Goal: Contribute content: Add original content to the website for others to see

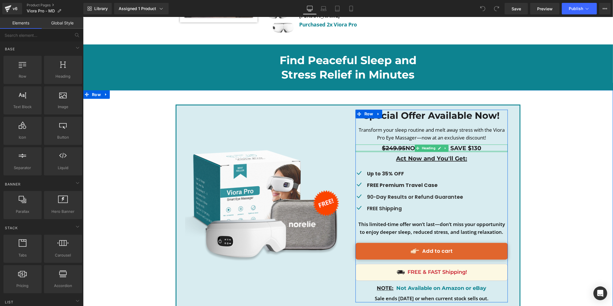
scroll to position [2671, 0]
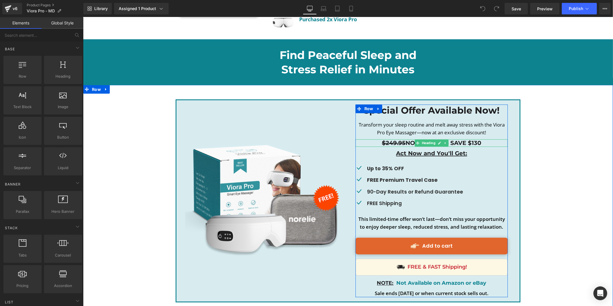
click at [400, 139] on strike "$249.95" at bounding box center [394, 142] width 24 height 7
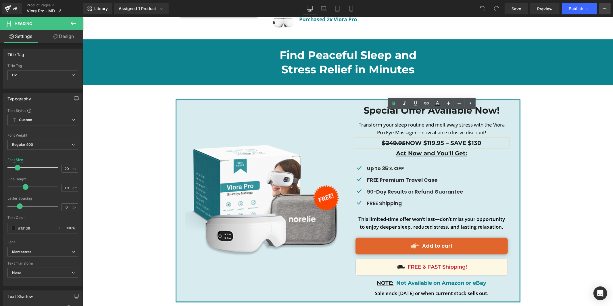
click at [606, 8] on icon at bounding box center [605, 8] width 5 height 5
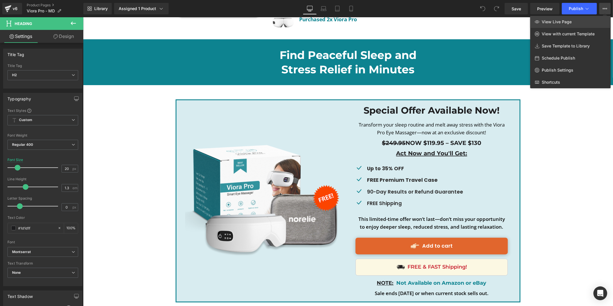
click at [589, 20] on link "View Live Page" at bounding box center [570, 22] width 80 height 12
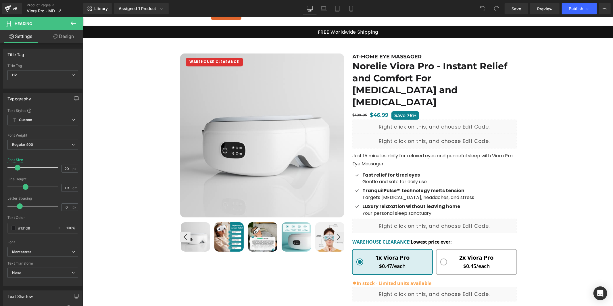
scroll to position [0, 0]
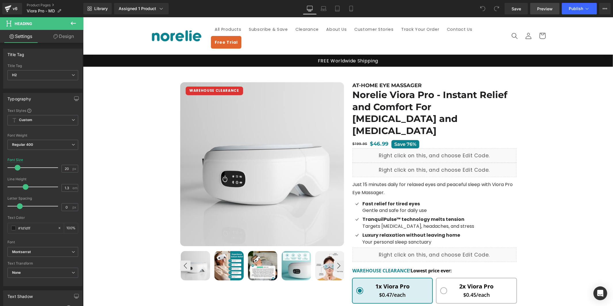
click at [543, 7] on span "Preview" at bounding box center [545, 9] width 16 height 6
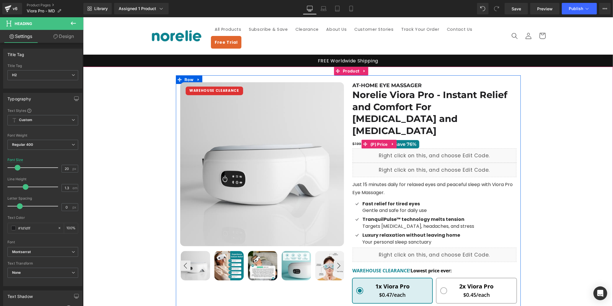
click at [381, 140] on span "(P) Price" at bounding box center [379, 144] width 20 height 9
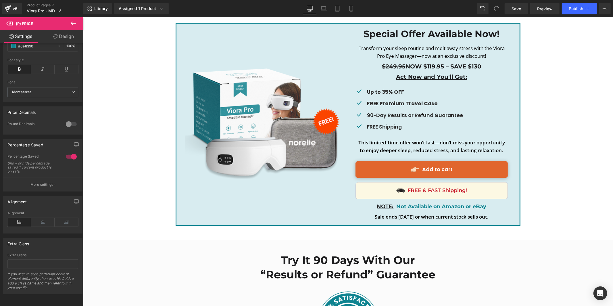
scroll to position [2683, 0]
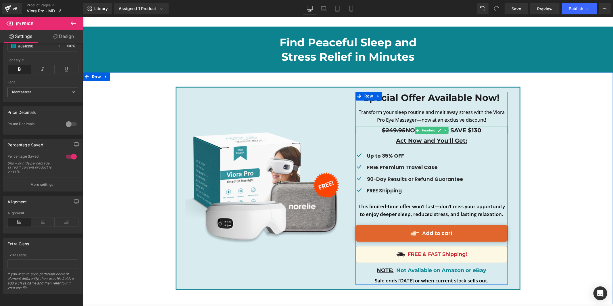
click at [459, 127] on b "$249.95 NOW $119.95 – SAVE $130" at bounding box center [431, 130] width 99 height 7
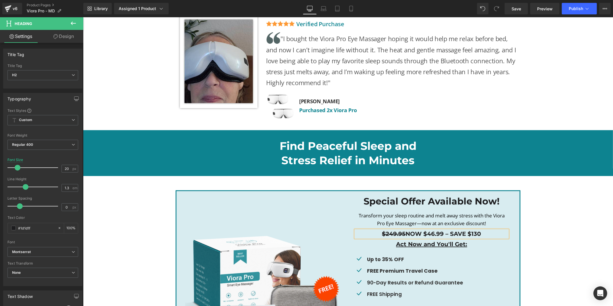
scroll to position [2577, 0]
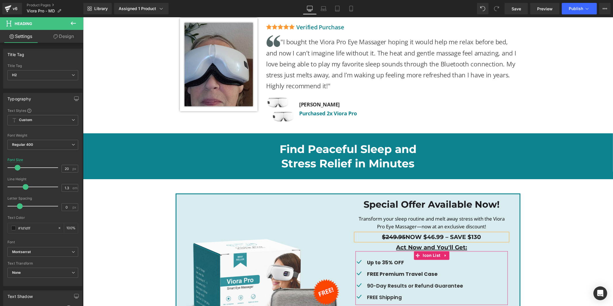
click at [386, 258] on p "Up to 35% OFF" at bounding box center [415, 262] width 96 height 9
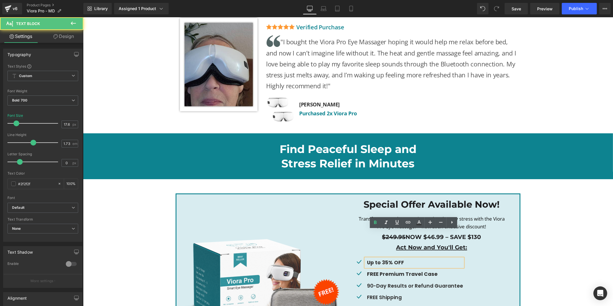
click at [385, 258] on p "Up to 35% OFF" at bounding box center [415, 262] width 96 height 9
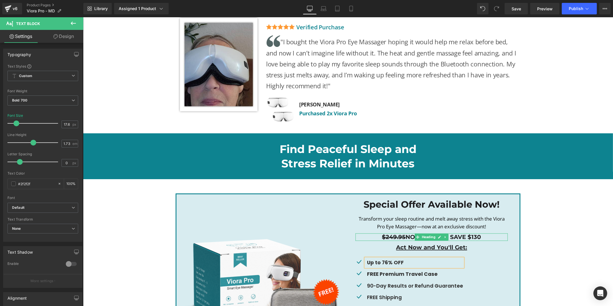
click at [474, 233] on b "$249.95 NOW $46.99 – SAVE $130" at bounding box center [431, 236] width 99 height 7
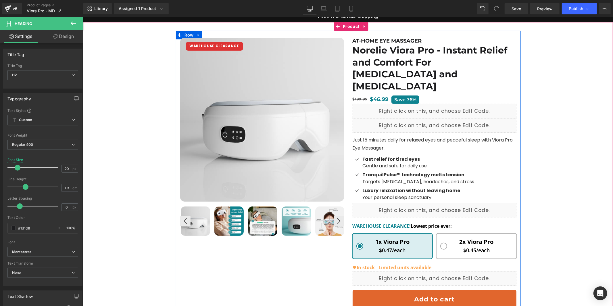
scroll to position [0, 0]
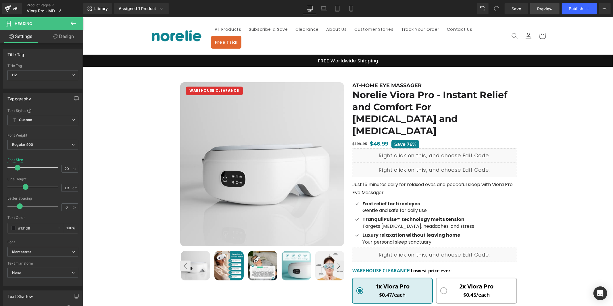
click at [544, 7] on span "Preview" at bounding box center [545, 9] width 16 height 6
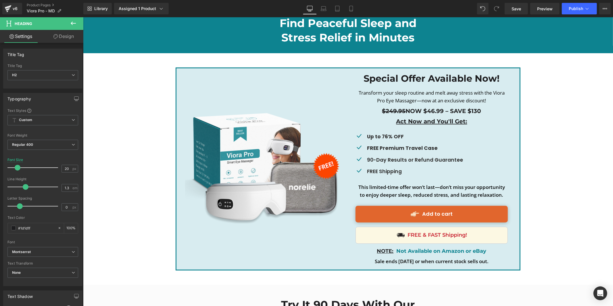
scroll to position [2639, 0]
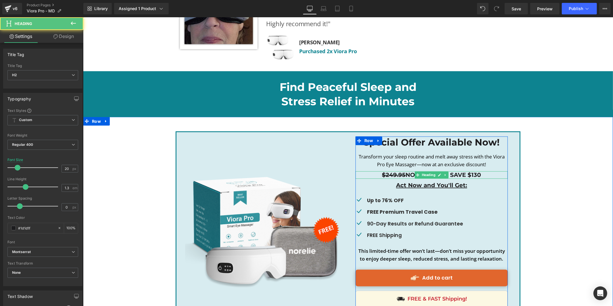
click at [395, 171] on strike "$249.95" at bounding box center [394, 174] width 24 height 7
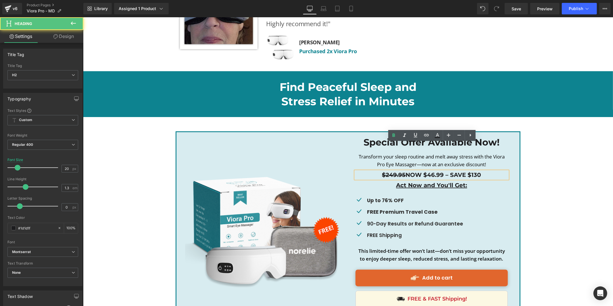
click at [391, 171] on strike "$249.95" at bounding box center [394, 174] width 24 height 7
click at [476, 171] on b "$199.95 NOW $46.99 – SAVE $130" at bounding box center [432, 174] width 98 height 7
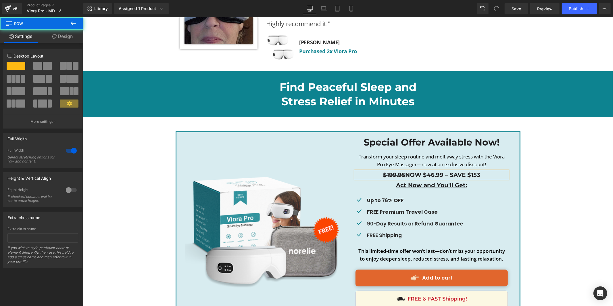
click at [550, 131] on div "Image Special Offer Available Now! Heading Transform your sleep routine and mel…" at bounding box center [348, 232] width 530 height 203
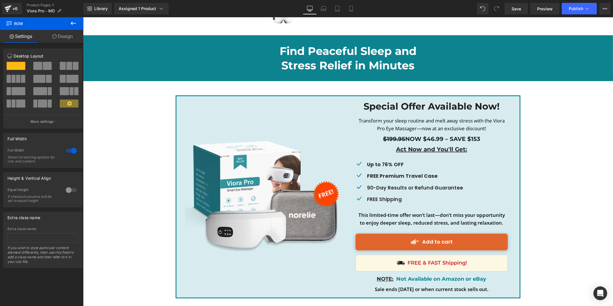
scroll to position [2645, 0]
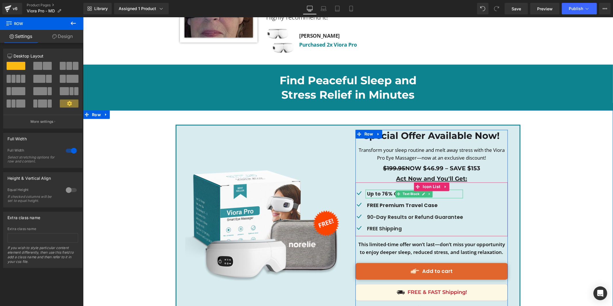
click at [381, 189] on p "Up to 76% OFF" at bounding box center [415, 193] width 96 height 9
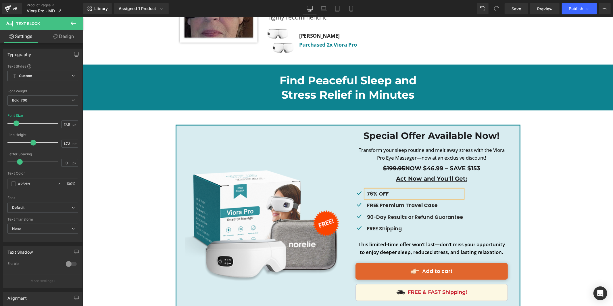
drag, startPoint x: 592, startPoint y: 116, endPoint x: 592, endPoint y: 119, distance: 3.6
click at [592, 124] on div "Image Special Offer Available Now! Heading Transform your sleep routine and mel…" at bounding box center [348, 225] width 530 height 203
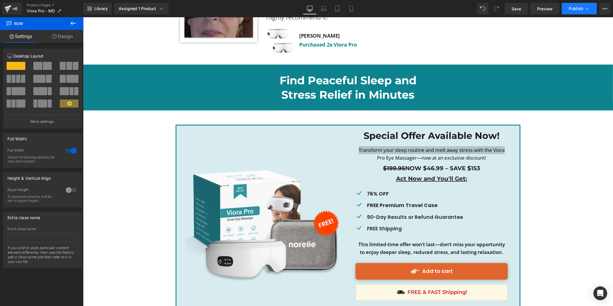
click at [573, 9] on span "Publish" at bounding box center [576, 8] width 14 height 5
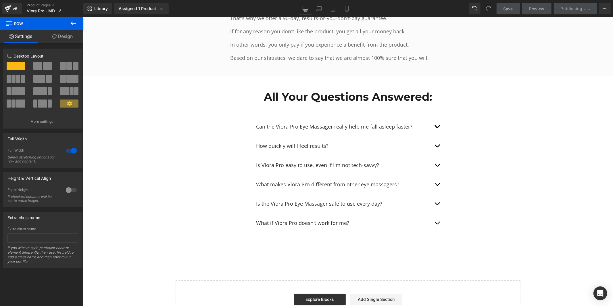
scroll to position [3165, 0]
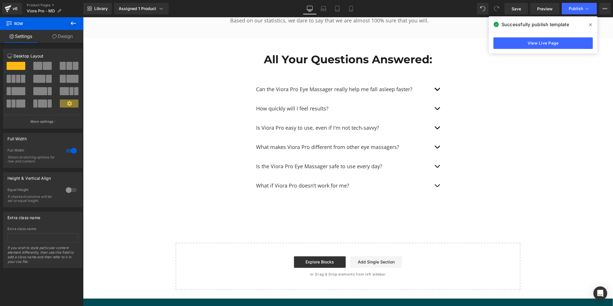
drag, startPoint x: 589, startPoint y: 23, endPoint x: 506, endPoint y: 6, distance: 84.8
click at [0, 0] on span at bounding box center [0, 0] width 0 height 0
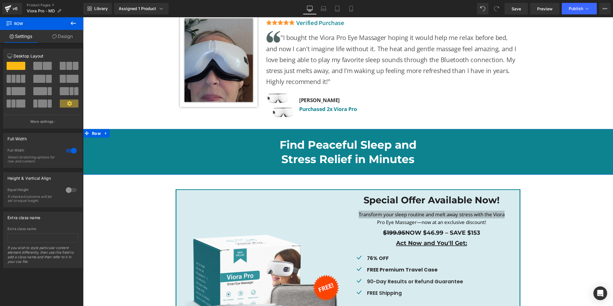
scroll to position [2690, 0]
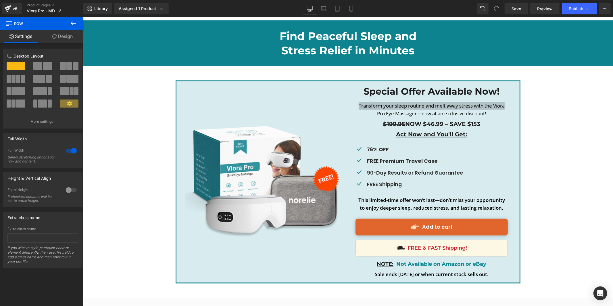
click at [611, 5] on div "Save Preview Publish Scheduled View Live Page View with current Template Save T…" at bounding box center [557, 8] width 111 height 11
click at [607, 7] on button "View Live Page View with current Template Save Template to Library Schedule Pub…" at bounding box center [604, 8] width 11 height 11
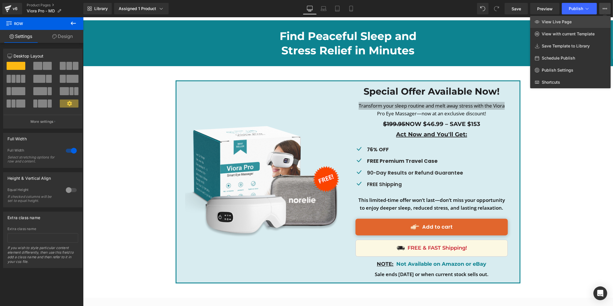
click at [592, 19] on link "View Live Page" at bounding box center [570, 22] width 80 height 12
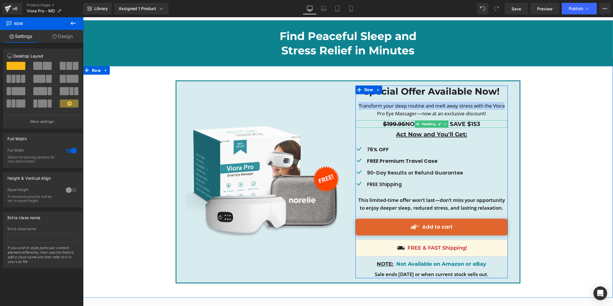
click at [384, 120] on strike "$199.95" at bounding box center [394, 123] width 22 height 7
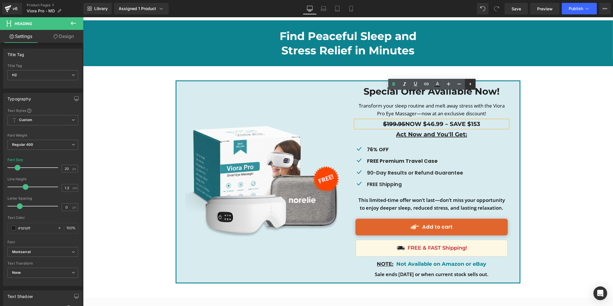
click at [467, 83] on icon at bounding box center [470, 83] width 7 height 7
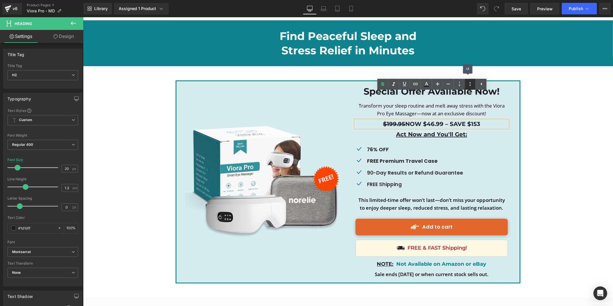
click at [467, 83] on icon at bounding box center [470, 83] width 7 height 7
click at [503, 120] on h2 "$199.95 NOW $46.99 – SAVE $153" at bounding box center [431, 123] width 152 height 7
click at [529, 90] on div "Image Special Offer Available Now! Heading Transform your sleep routine and mel…" at bounding box center [348, 181] width 530 height 203
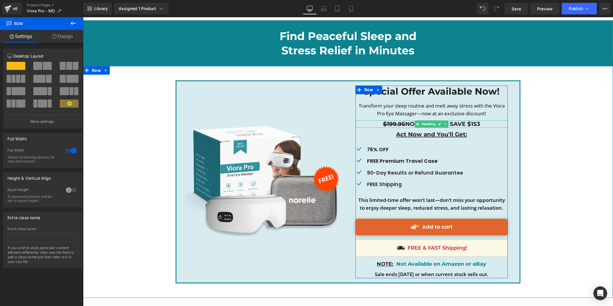
click at [368, 120] on div at bounding box center [431, 120] width 152 height 1
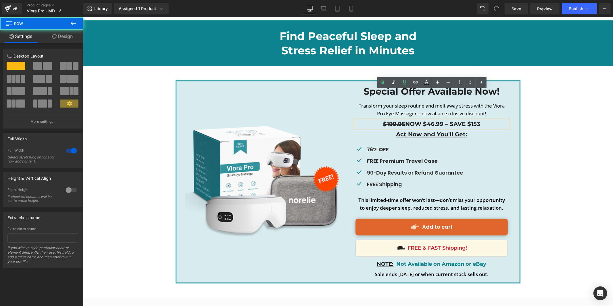
drag, startPoint x: 558, startPoint y: 92, endPoint x: 549, endPoint y: 93, distance: 9.8
click at [558, 92] on div "Image Special Offer Available Now! Heading Transform your sleep routine and mel…" at bounding box center [348, 181] width 530 height 203
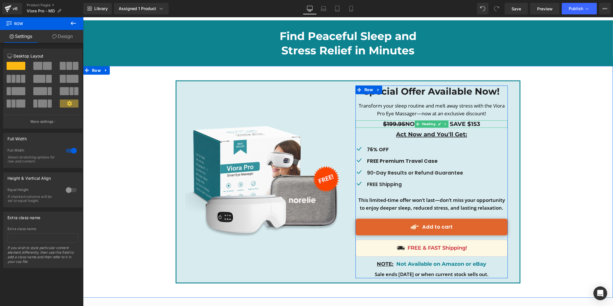
click at [443, 120] on link at bounding box center [445, 123] width 6 height 7
click at [446, 120] on link at bounding box center [448, 123] width 6 height 7
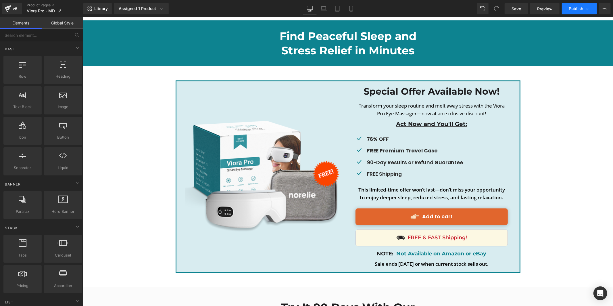
click at [576, 7] on span "Publish" at bounding box center [576, 8] width 14 height 5
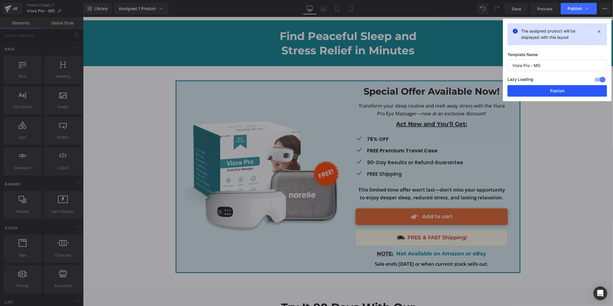
click at [0, 0] on button "Publish" at bounding box center [0, 0] width 0 height 0
